Goal: Browse casually: Explore the website without a specific task or goal

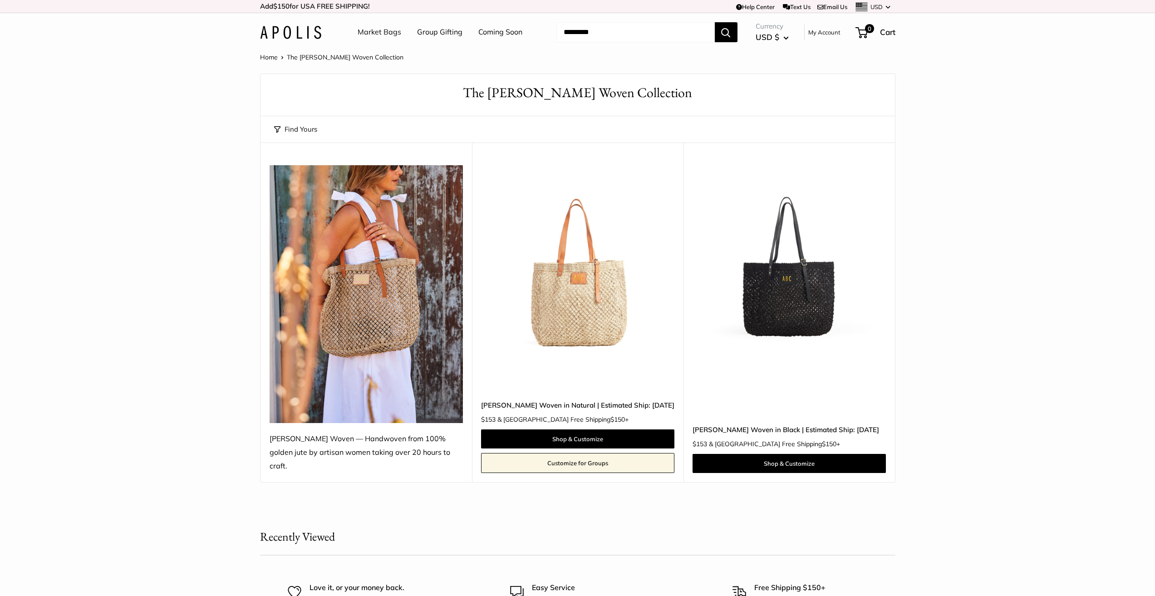
click at [374, 32] on link "Market Bags" at bounding box center [380, 32] width 44 height 14
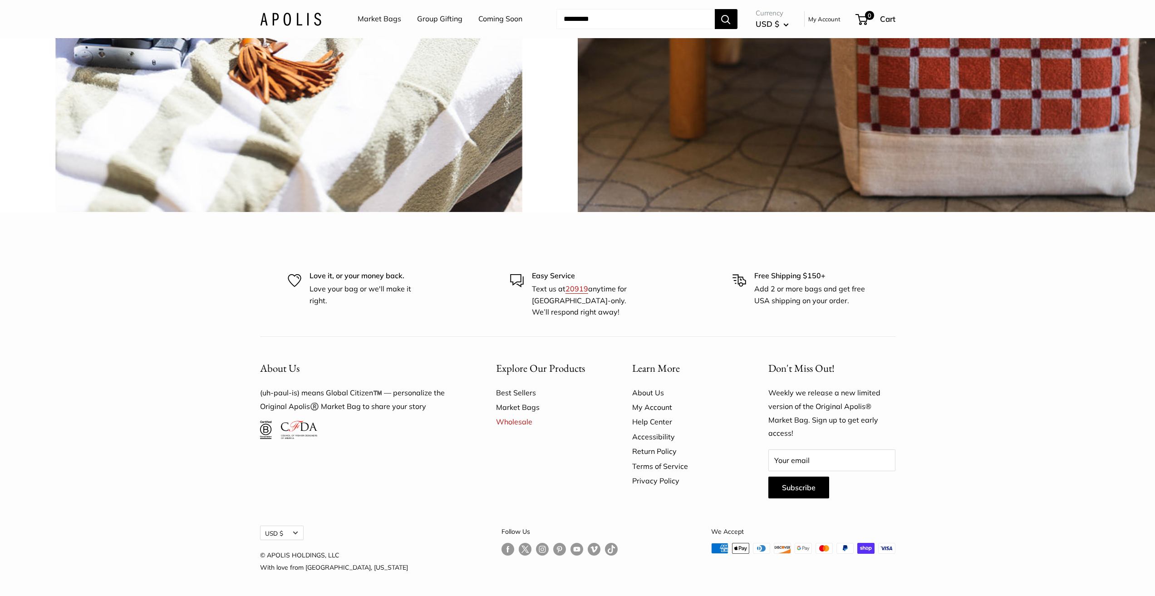
scroll to position [2768, 0]
